Goal: Transaction & Acquisition: Purchase product/service

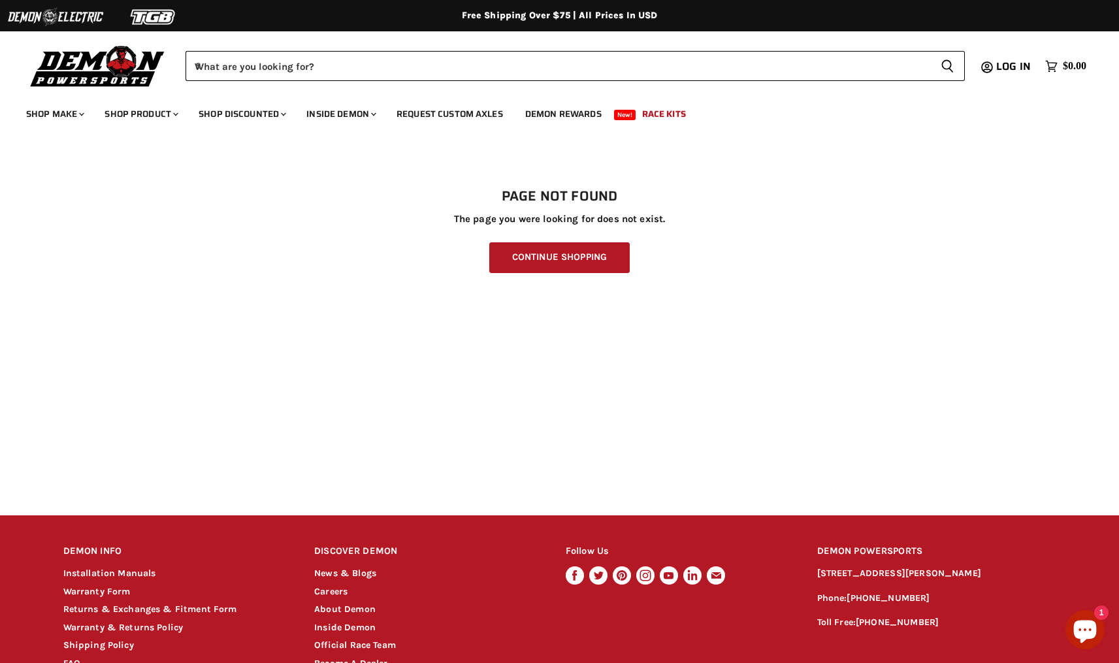
scroll to position [118, 0]
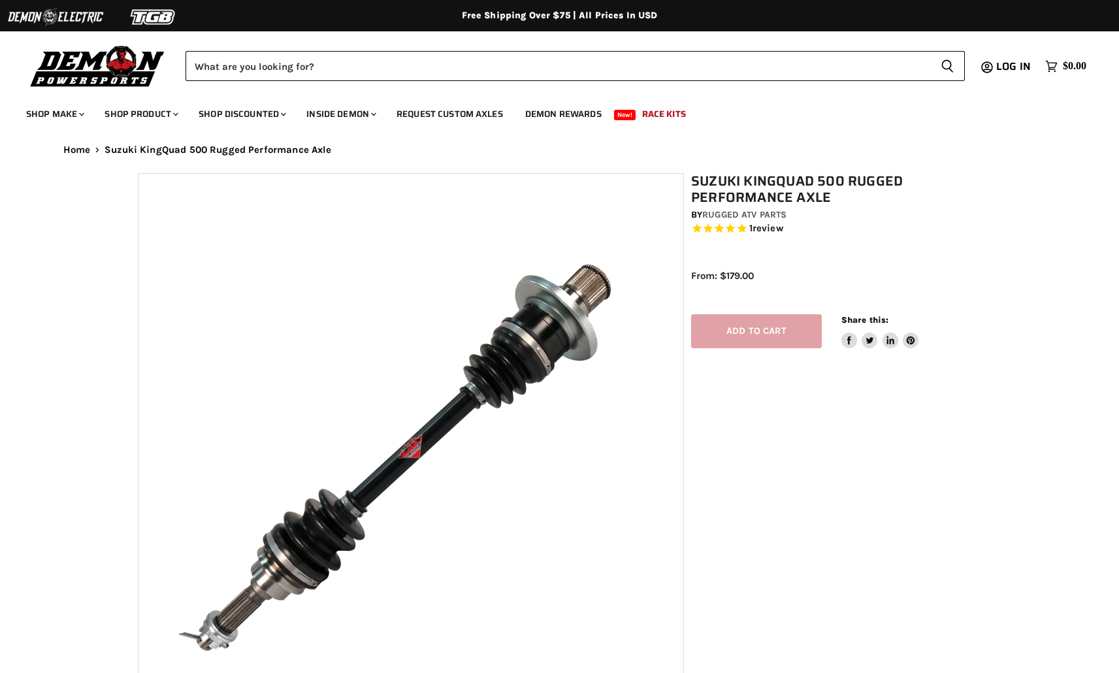
select select "******"
